Goal: Find specific page/section: Find specific page/section

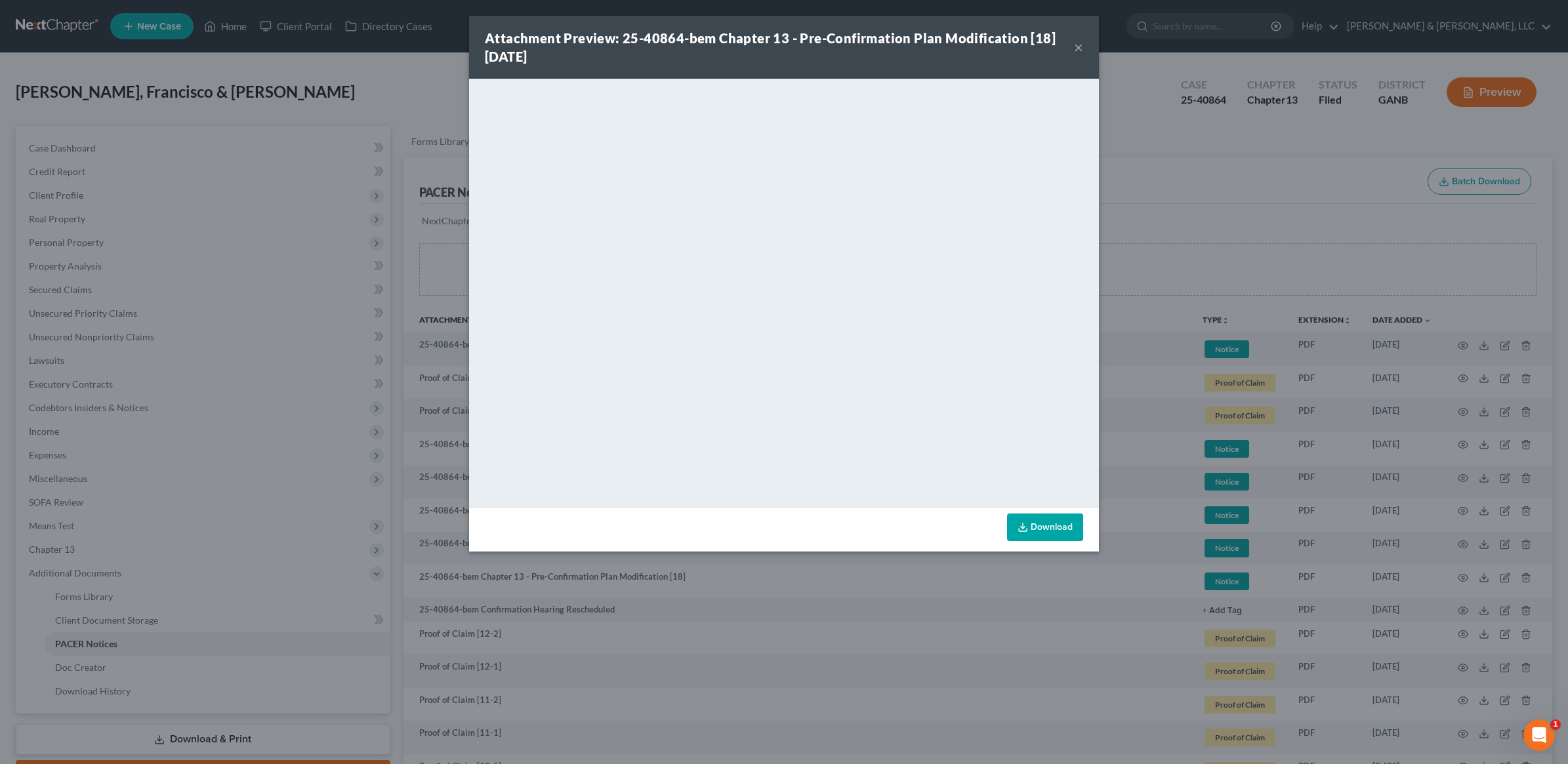
click at [1083, 53] on div "Attachment Preview: 25-40864-bem Chapter 13 - Pre-Confirmation Plan Modificatio…" at bounding box center [784, 47] width 630 height 63
click at [1078, 48] on button "×" at bounding box center [1078, 47] width 9 height 16
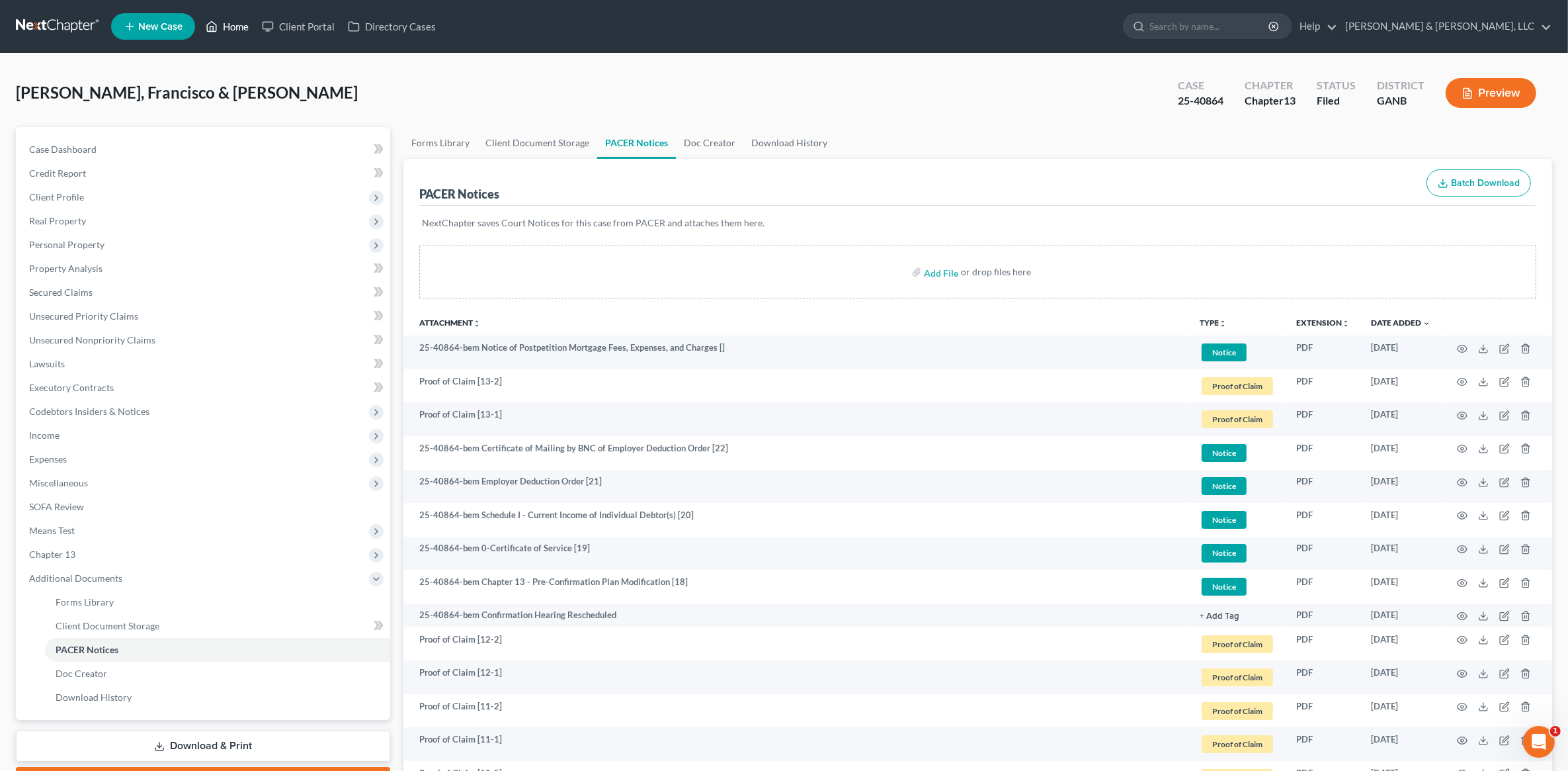
click at [245, 33] on link "Home" at bounding box center [227, 26] width 56 height 24
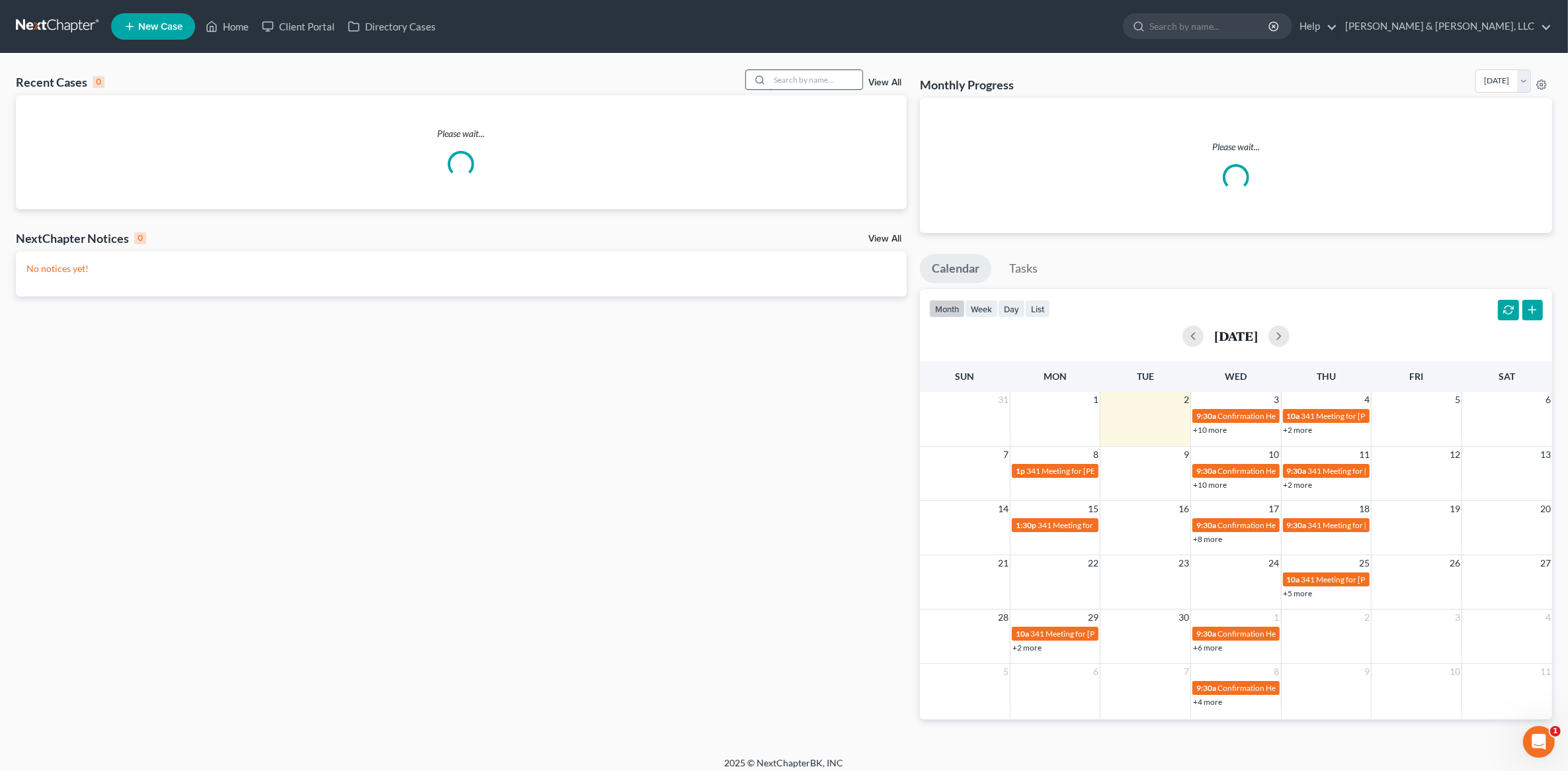
click at [790, 80] on input "search" at bounding box center [817, 80] width 93 height 19
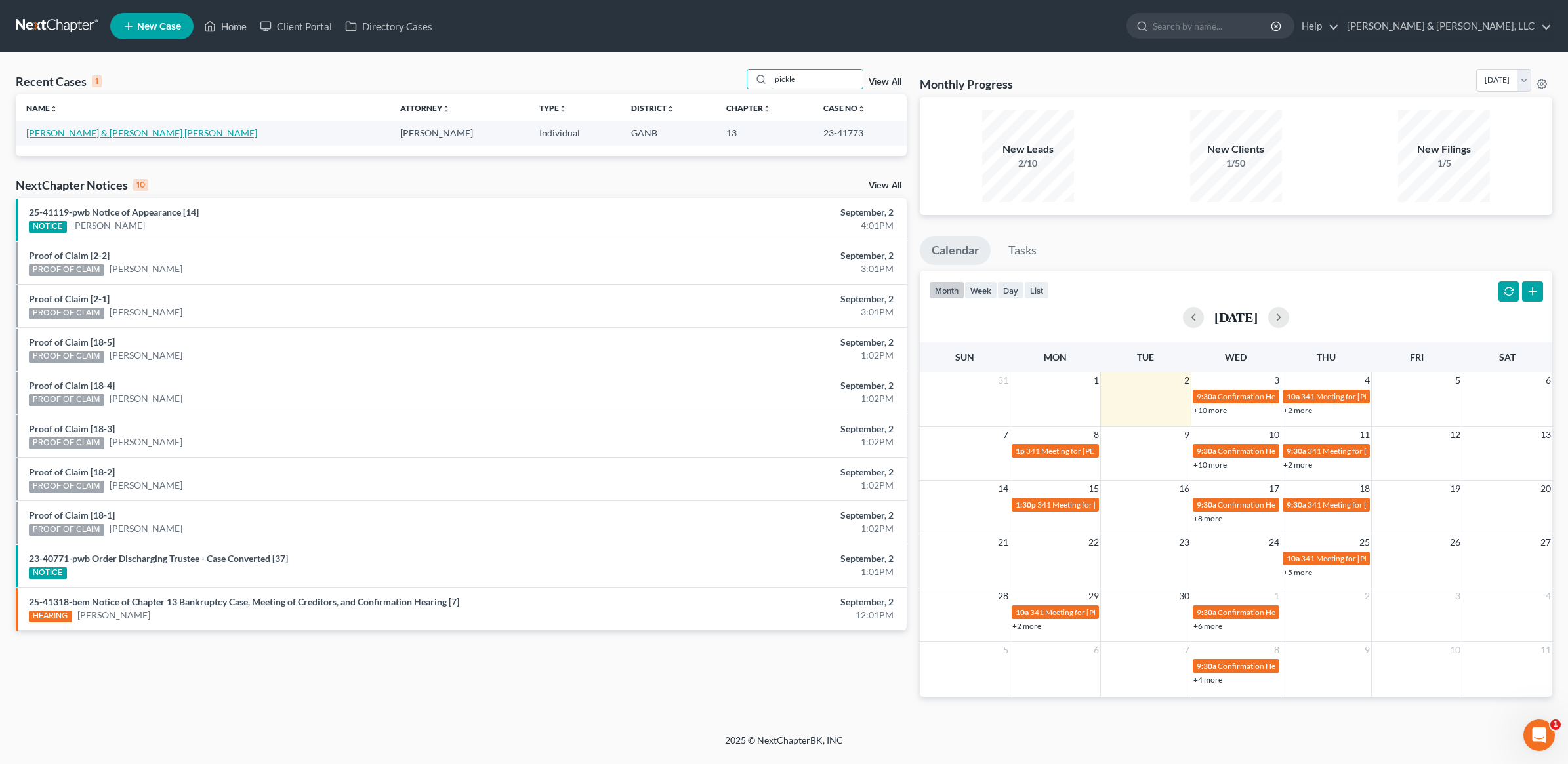
type input "pickle"
click at [170, 133] on link "[PERSON_NAME] & [PERSON_NAME] [PERSON_NAME]" at bounding box center [142, 133] width 231 height 11
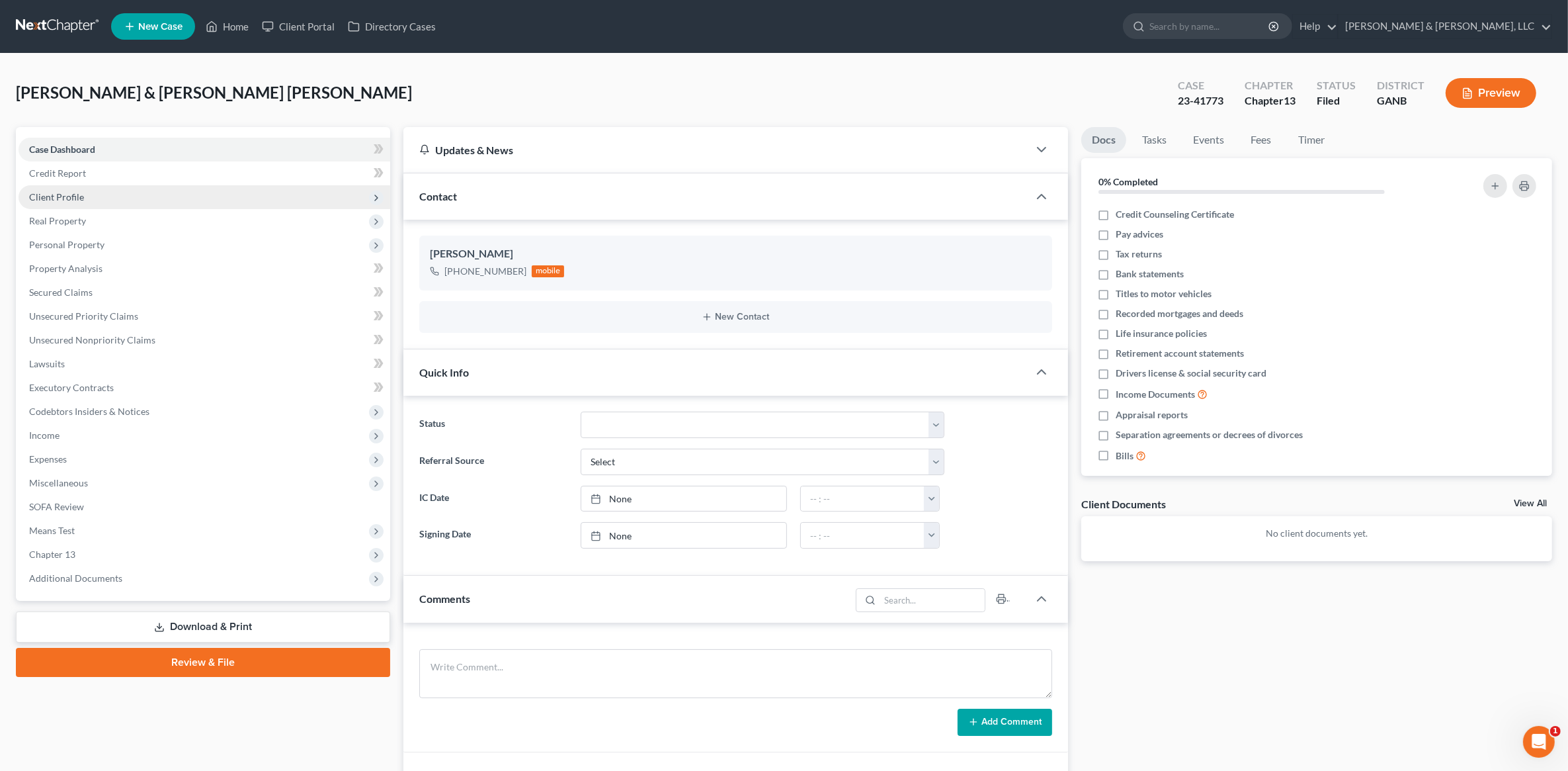
click at [123, 205] on span "Client Profile" at bounding box center [204, 197] width 372 height 24
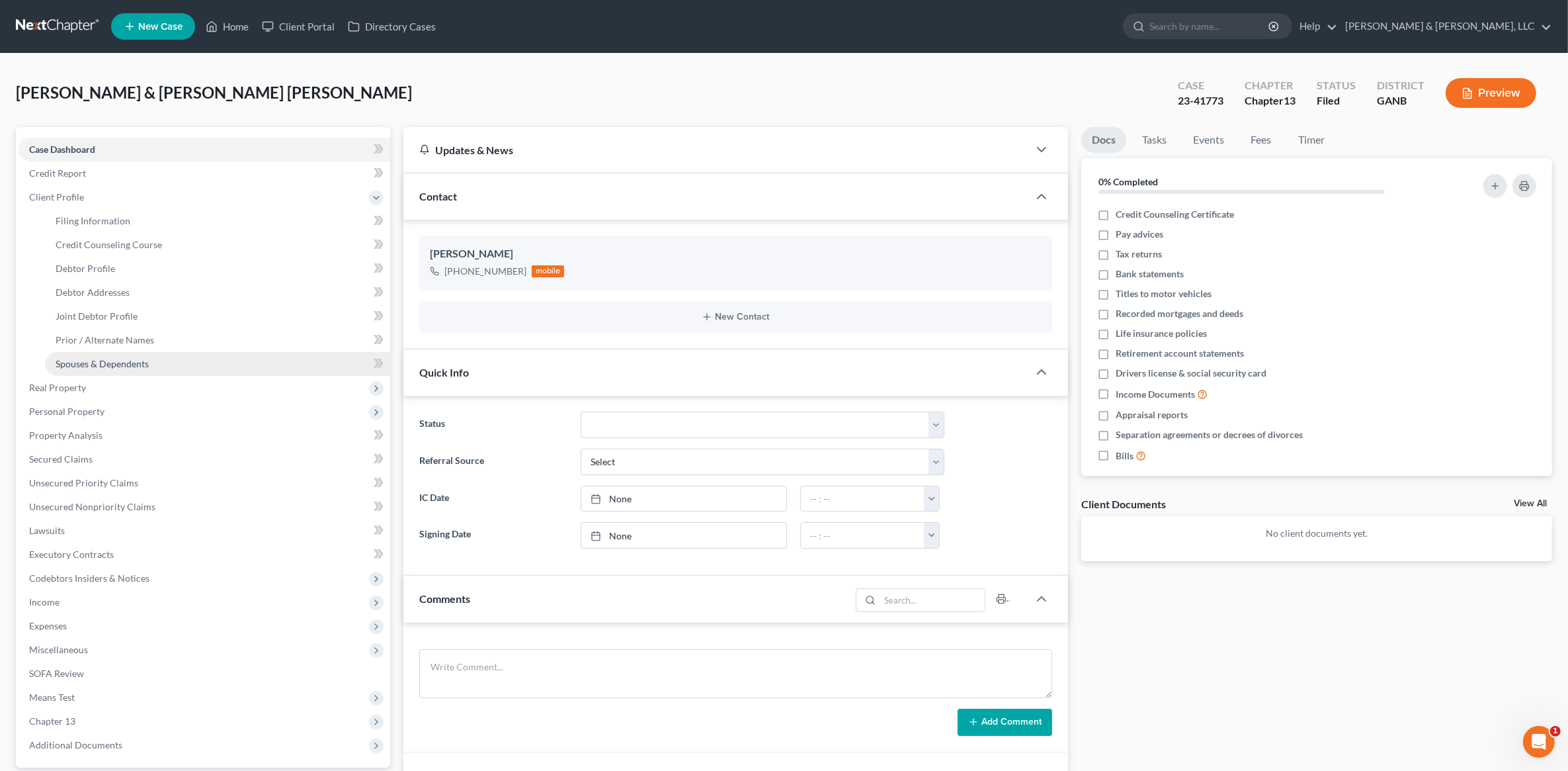
click at [146, 354] on link "Spouses & Dependents" at bounding box center [218, 364] width 345 height 24
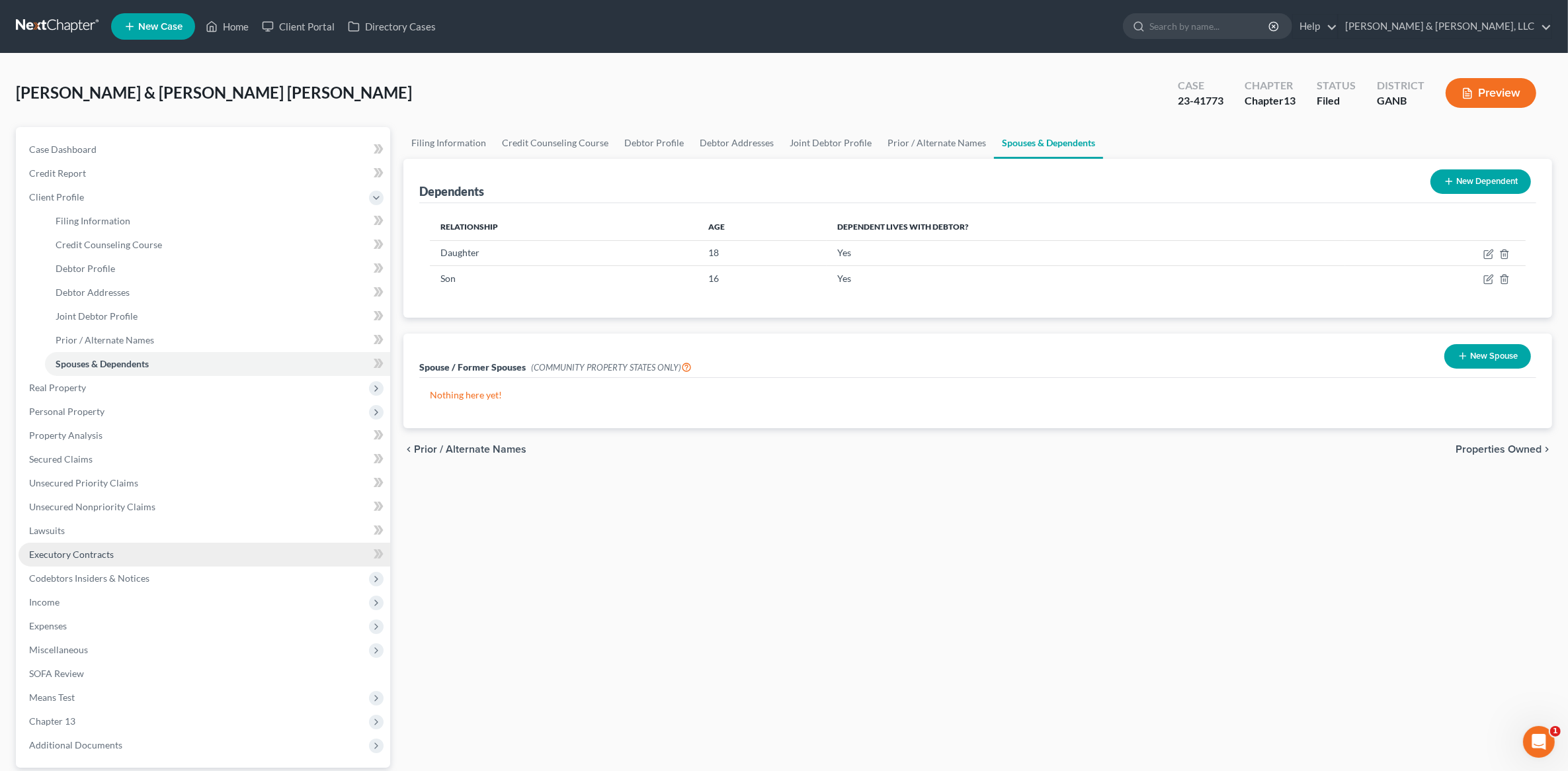
scroll to position [123, 0]
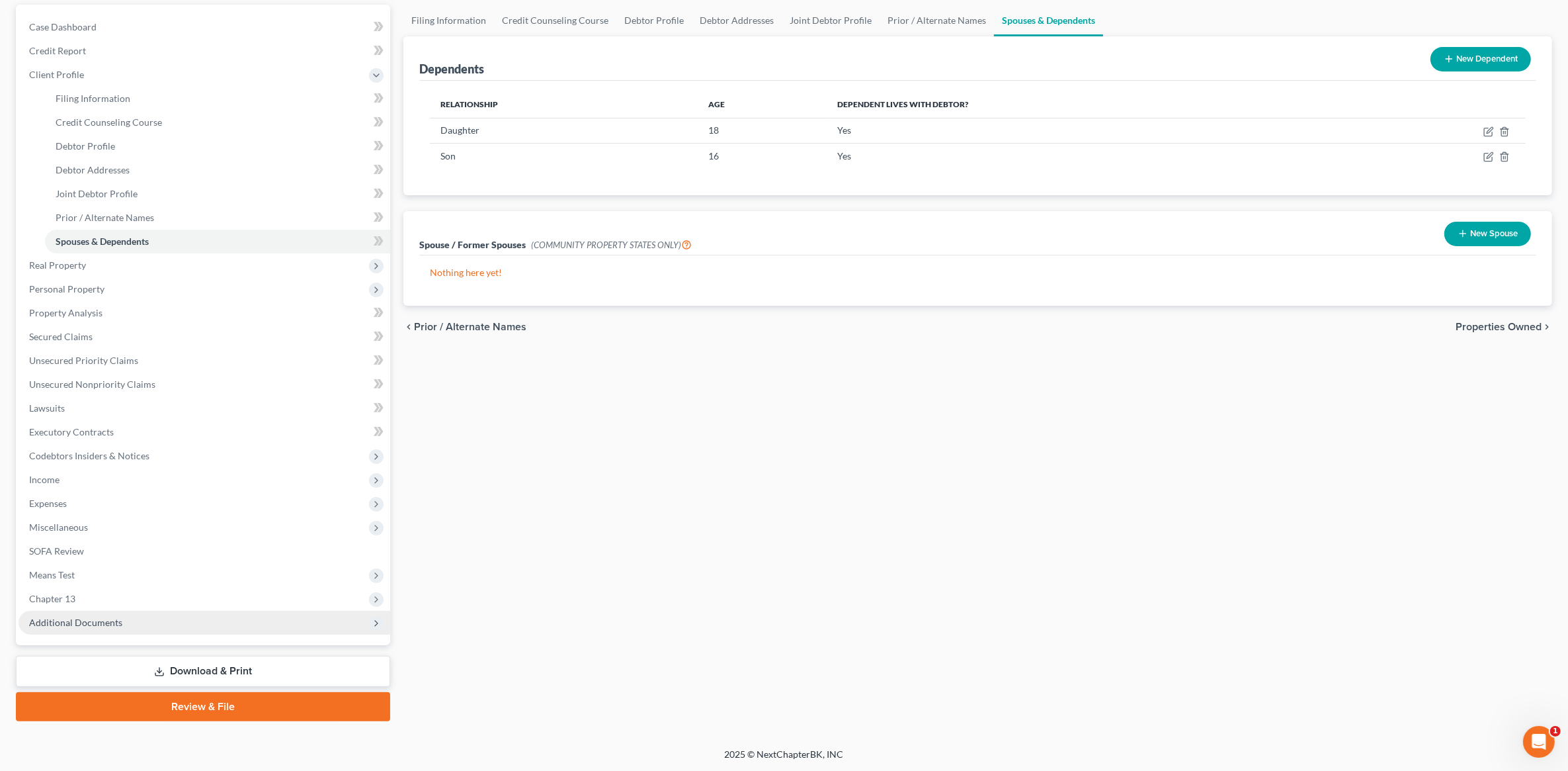
click at [190, 622] on span "Additional Documents" at bounding box center [204, 623] width 372 height 24
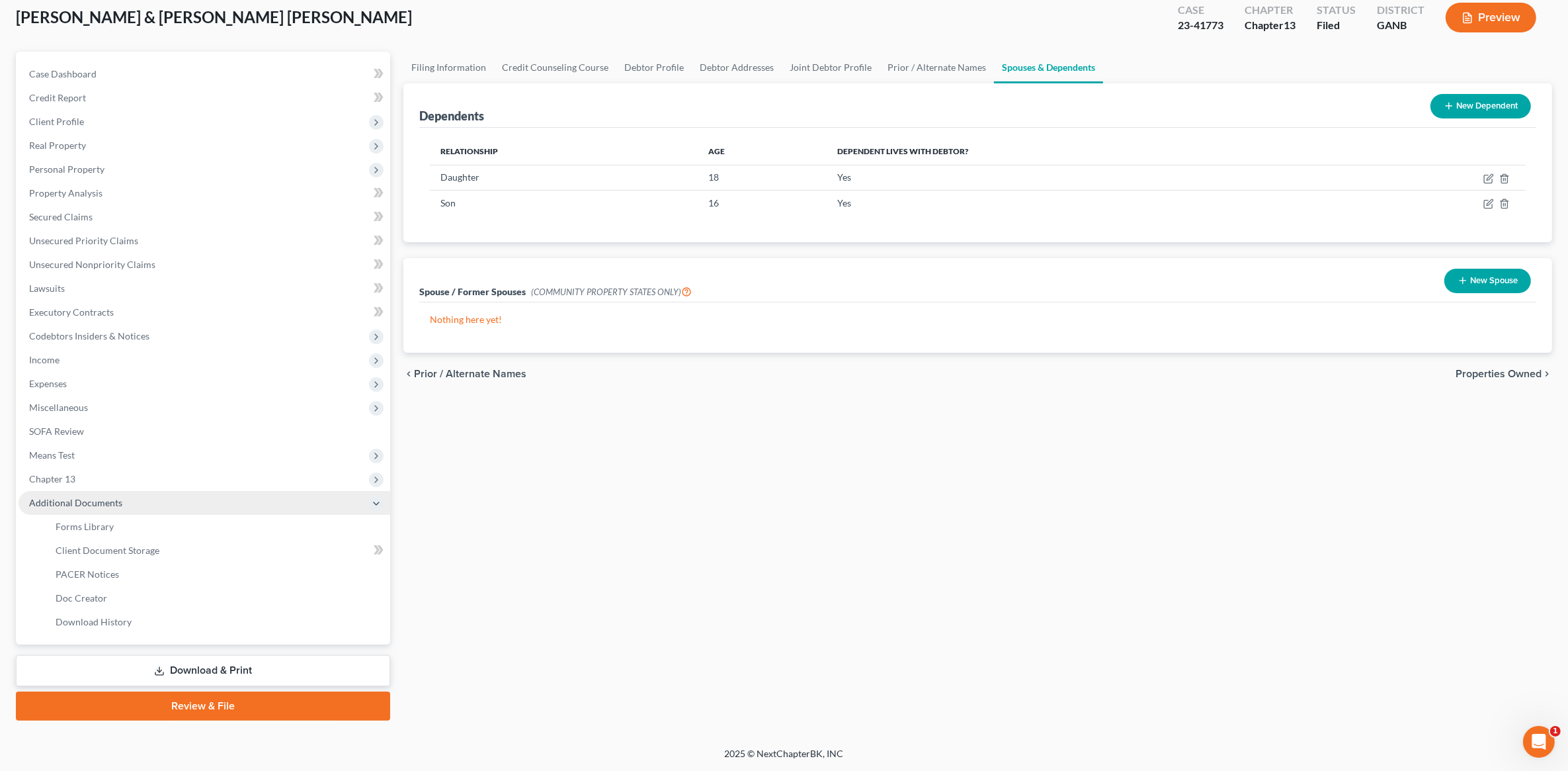
scroll to position [74, 0]
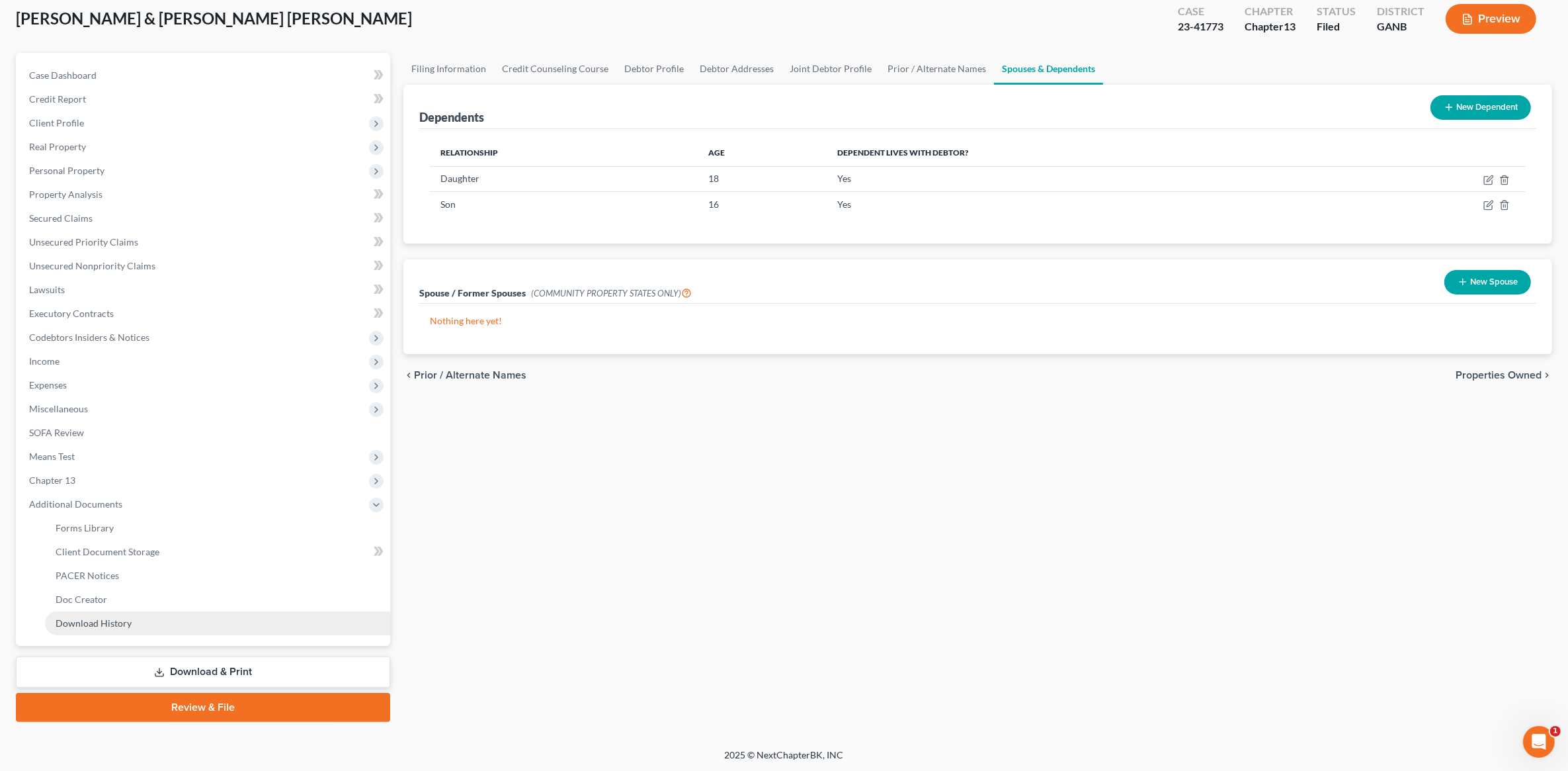
click at [133, 623] on link "Download History" at bounding box center [218, 623] width 345 height 24
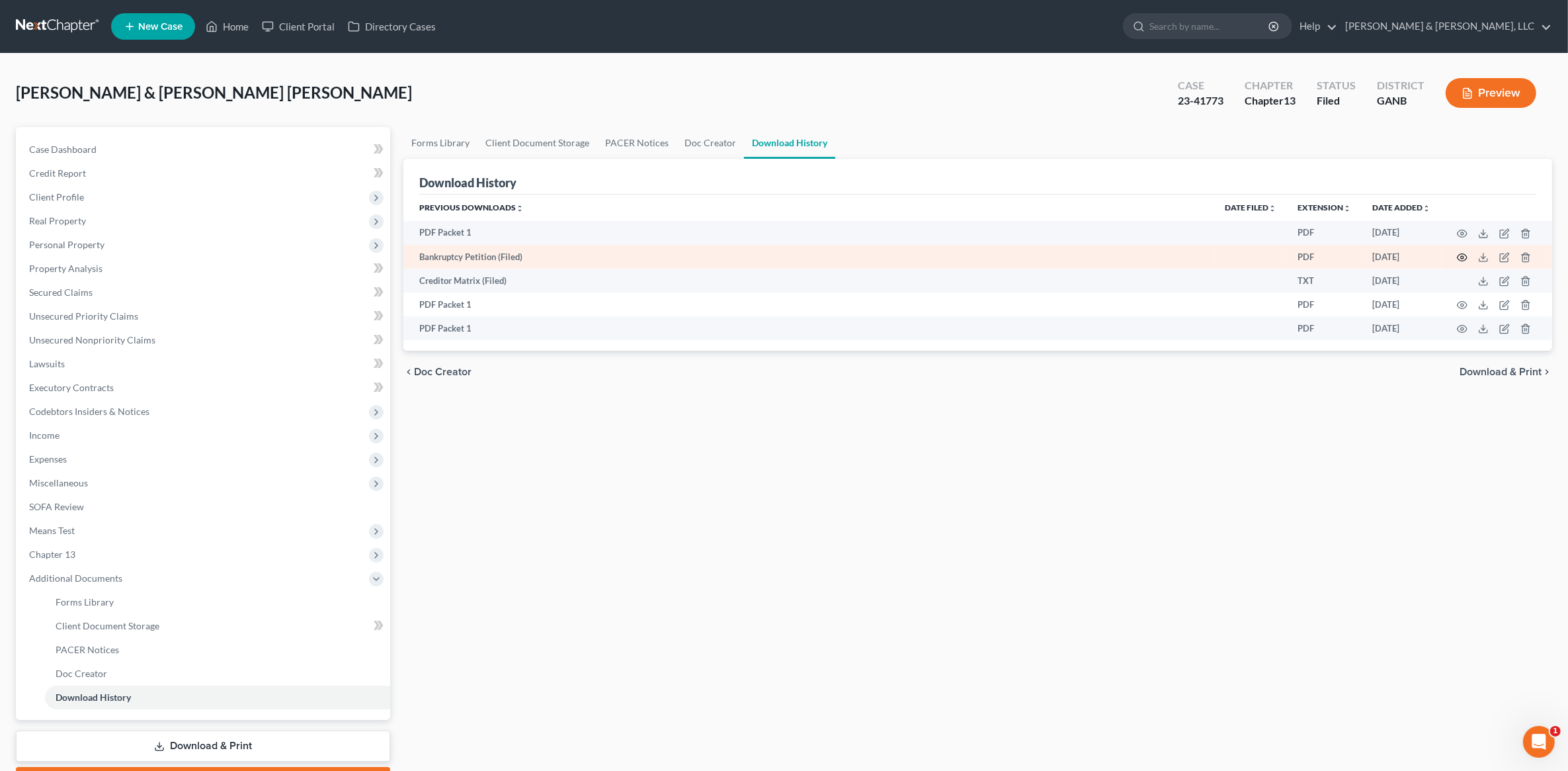
click at [1460, 252] on icon "button" at bounding box center [1462, 257] width 10 height 10
